Goal: Communication & Community: Ask a question

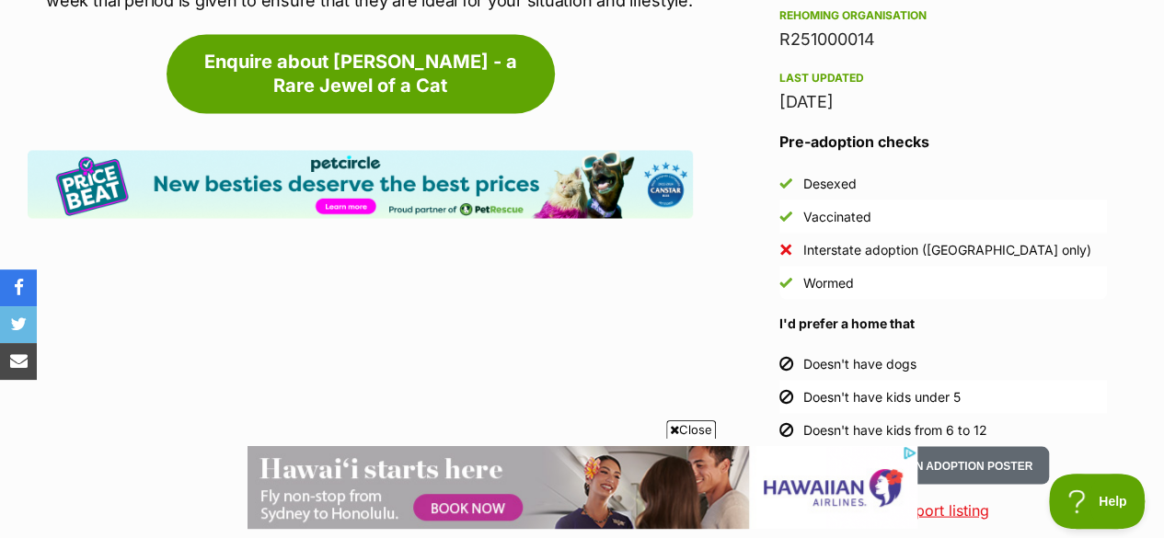
scroll to position [1565, 0]
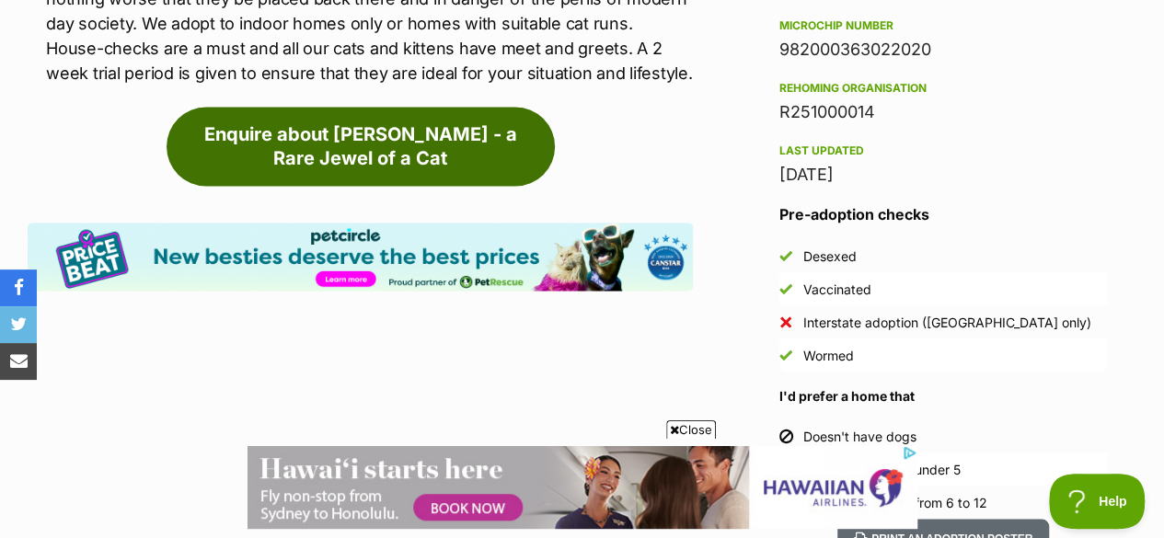
click at [327, 133] on link "Enquire about [PERSON_NAME] - a Rare Jewel of a Cat" at bounding box center [361, 146] width 388 height 79
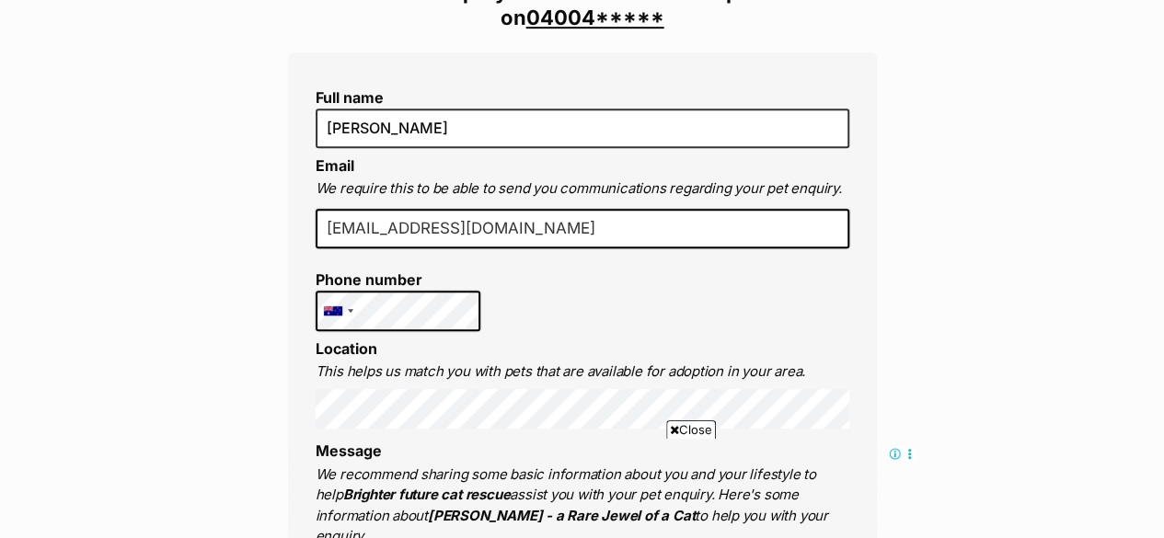
scroll to position [460, 0]
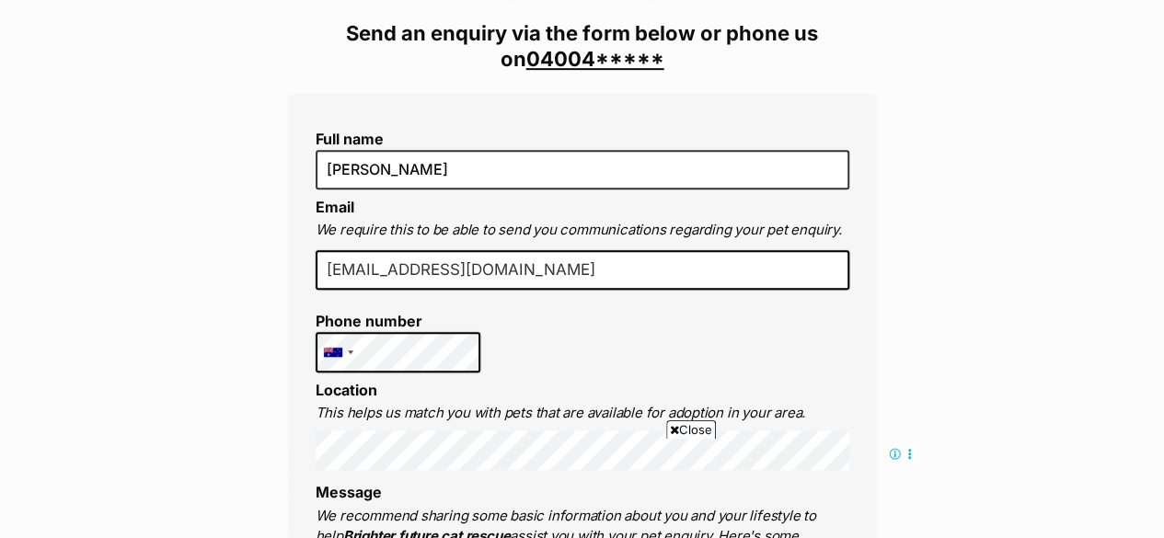
click at [569, 54] on link "04004*****" at bounding box center [595, 59] width 138 height 24
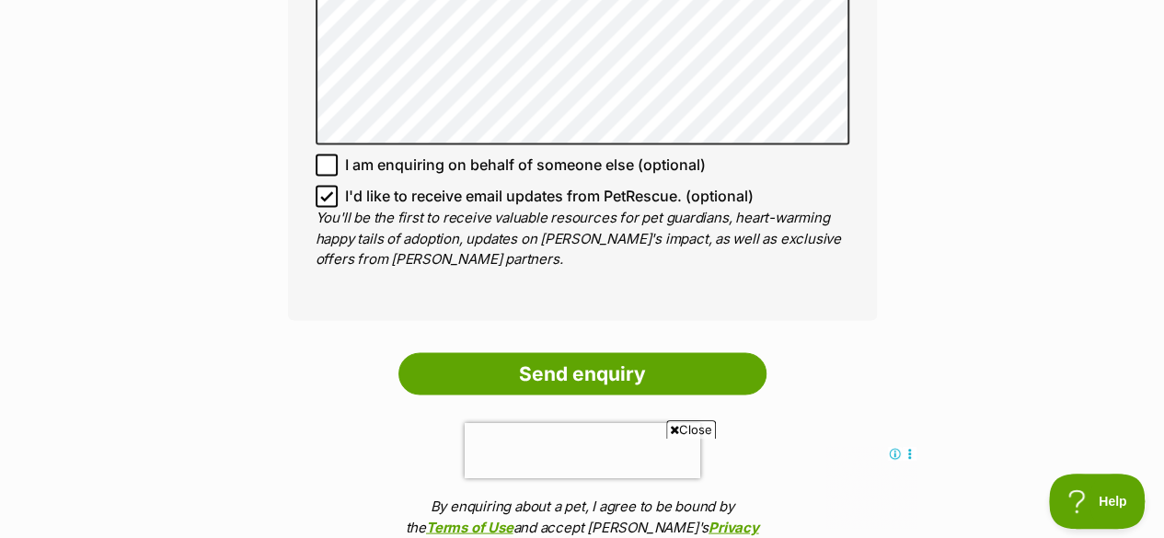
scroll to position [1565, 0]
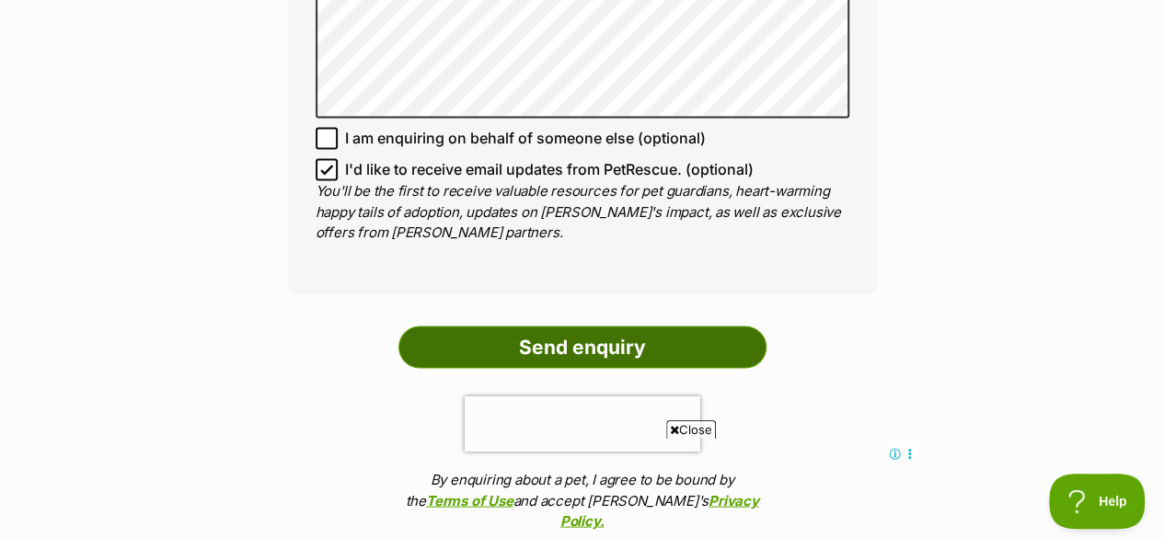
click at [564, 330] on input "Send enquiry" at bounding box center [582, 347] width 368 height 42
